Goal: Feedback & Contribution: Submit feedback/report problem

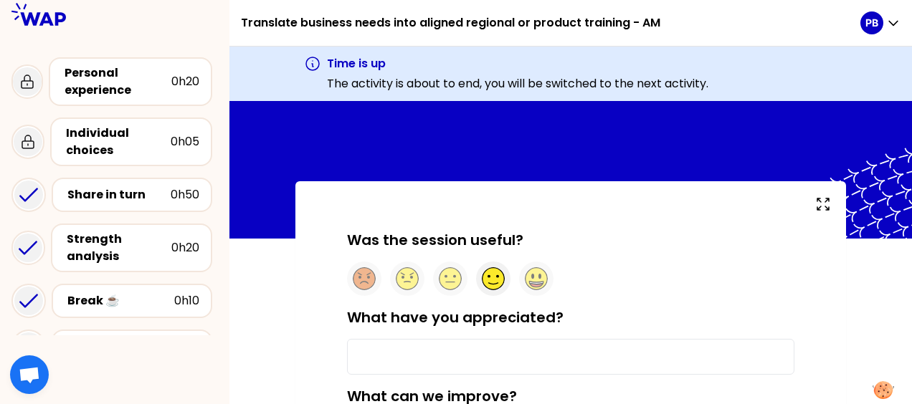
click at [493, 281] on circle at bounding box center [493, 279] width 22 height 22
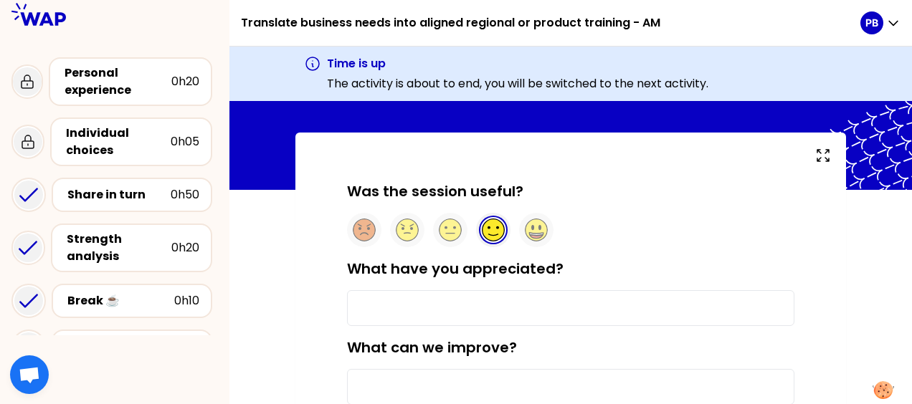
scroll to position [72, 0]
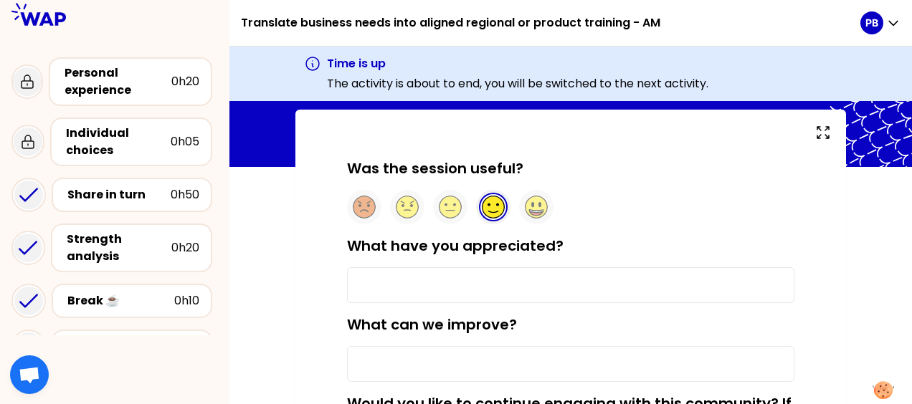
click at [383, 274] on input "What have you appreciated?" at bounding box center [570, 285] width 447 height 36
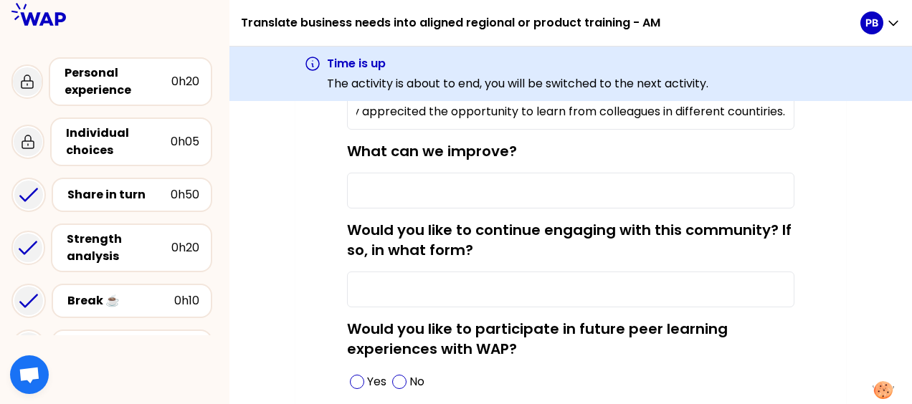
scroll to position [215, 0]
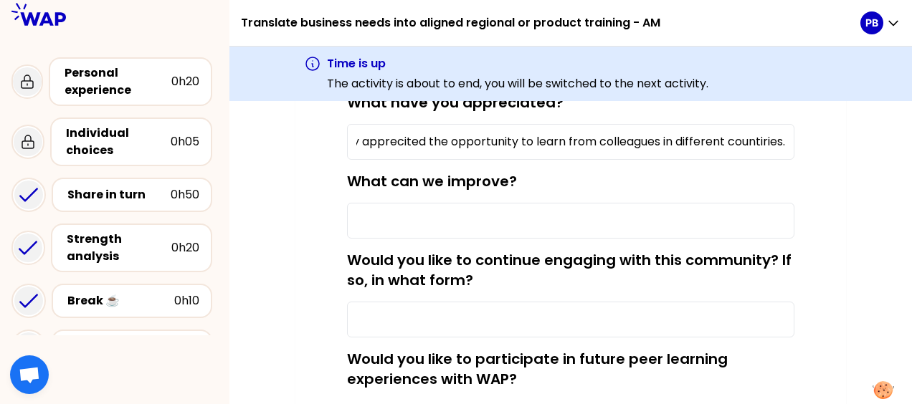
type input "I realy apprecited the opportunity to learn from colleagues in different counti…"
click at [373, 216] on input "What can we improve?" at bounding box center [570, 221] width 447 height 36
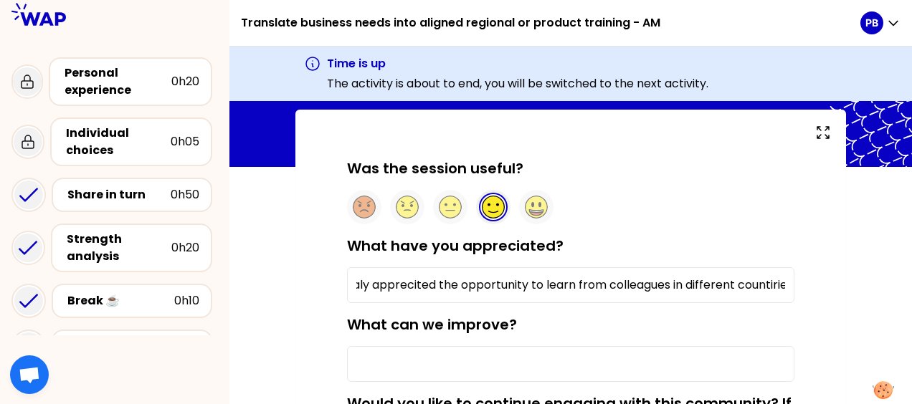
scroll to position [0, 36]
drag, startPoint x: 357, startPoint y: 280, endPoint x: 791, endPoint y: 270, distance: 434.5
click at [791, 270] on input "I realy apprecited the opportunity to learn from colleagues in different counti…" at bounding box center [570, 285] width 447 height 36
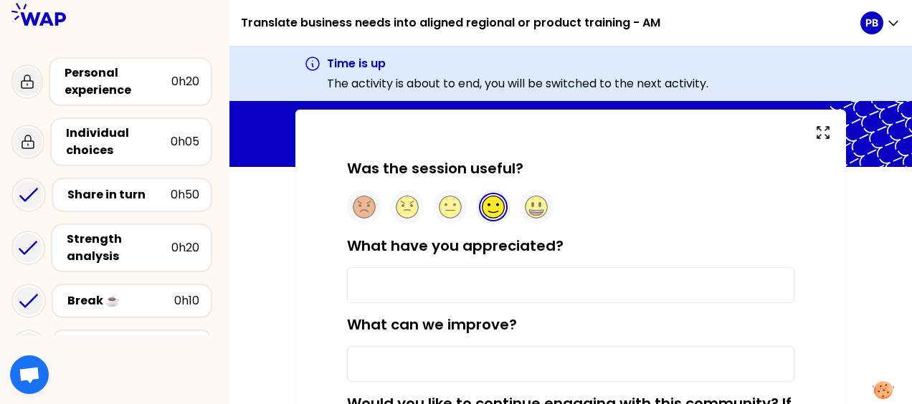
scroll to position [0, 0]
paste input "I really appreciated the opportunity to learn from colleagues in different coun…"
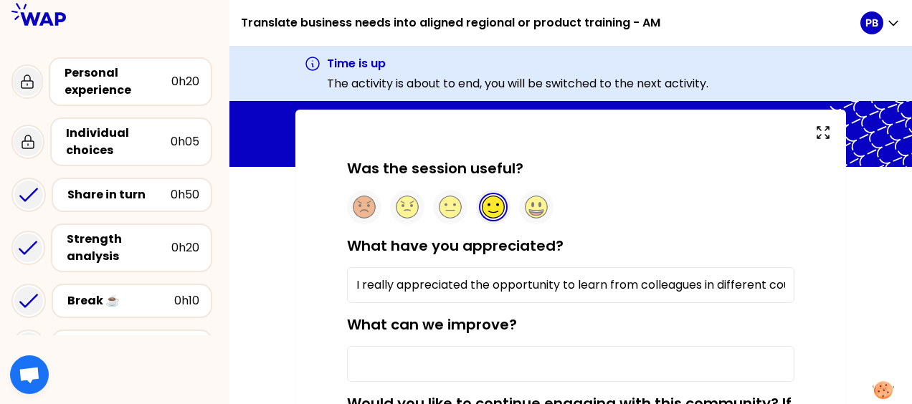
scroll to position [0, 560]
type input "I really appreciated the opportunity to learn from colleagues in different coun…"
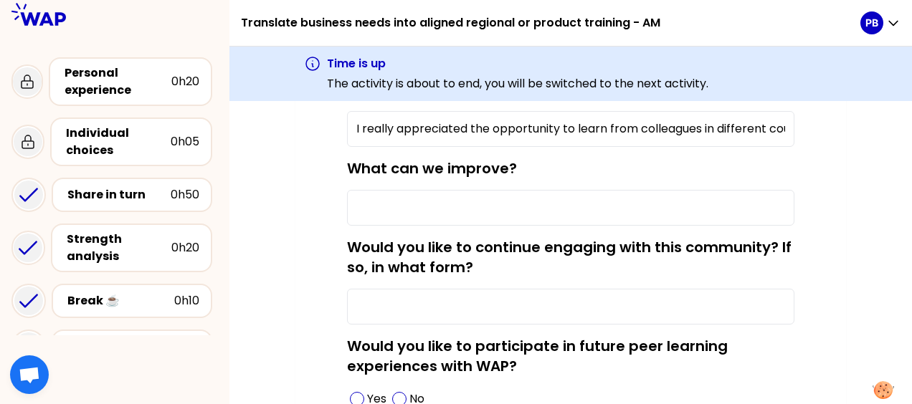
scroll to position [284, 0]
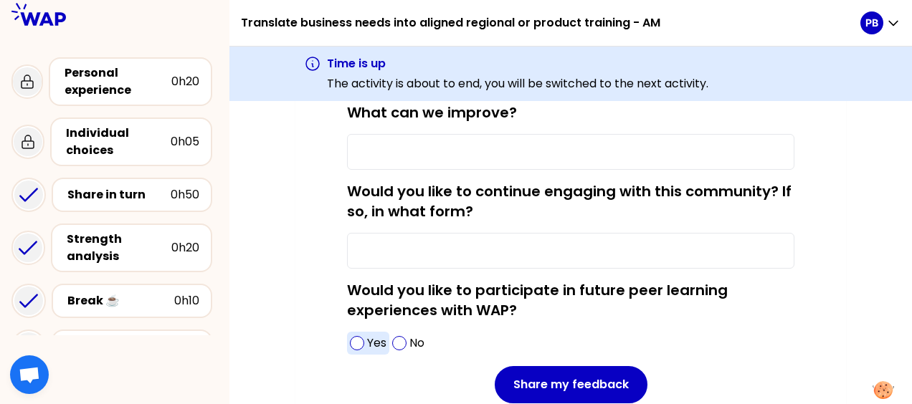
click at [353, 345] on span at bounding box center [357, 343] width 14 height 14
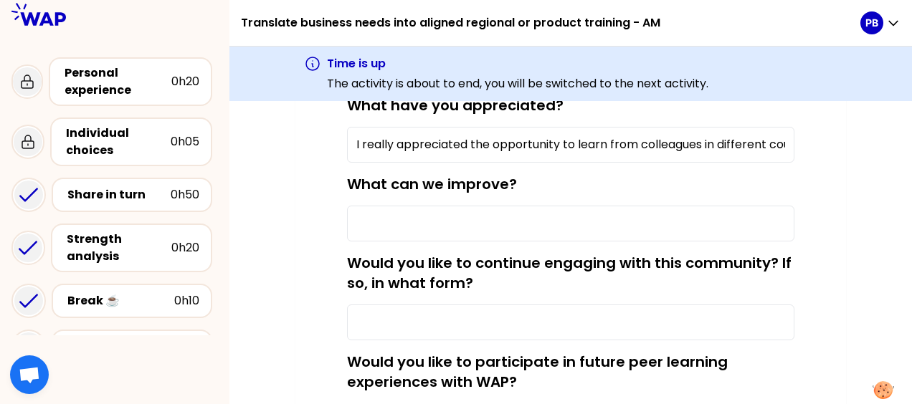
scroll to position [356, 0]
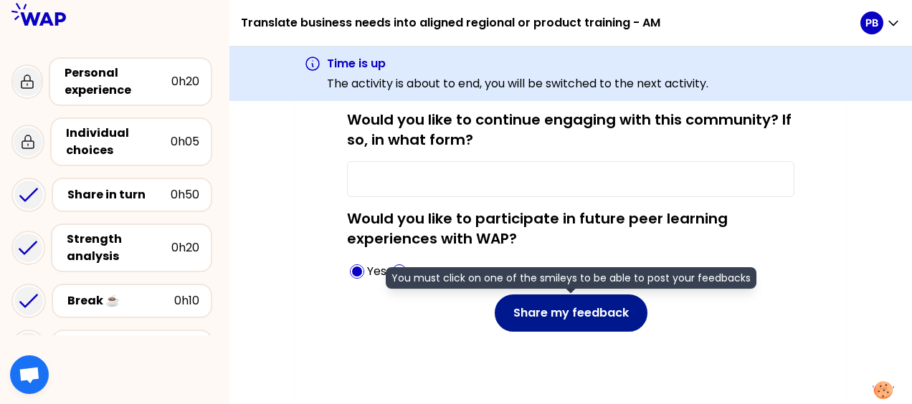
click at [578, 315] on button "Share my feedback" at bounding box center [571, 313] width 153 height 37
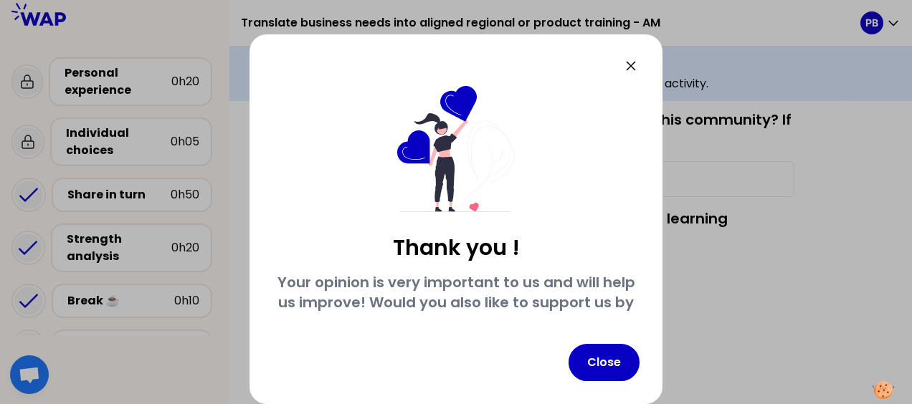
drag, startPoint x: 606, startPoint y: 356, endPoint x: 538, endPoint y: 311, distance: 81.1
click at [606, 357] on button "Close" at bounding box center [603, 362] width 71 height 37
